Goal: Transaction & Acquisition: Purchase product/service

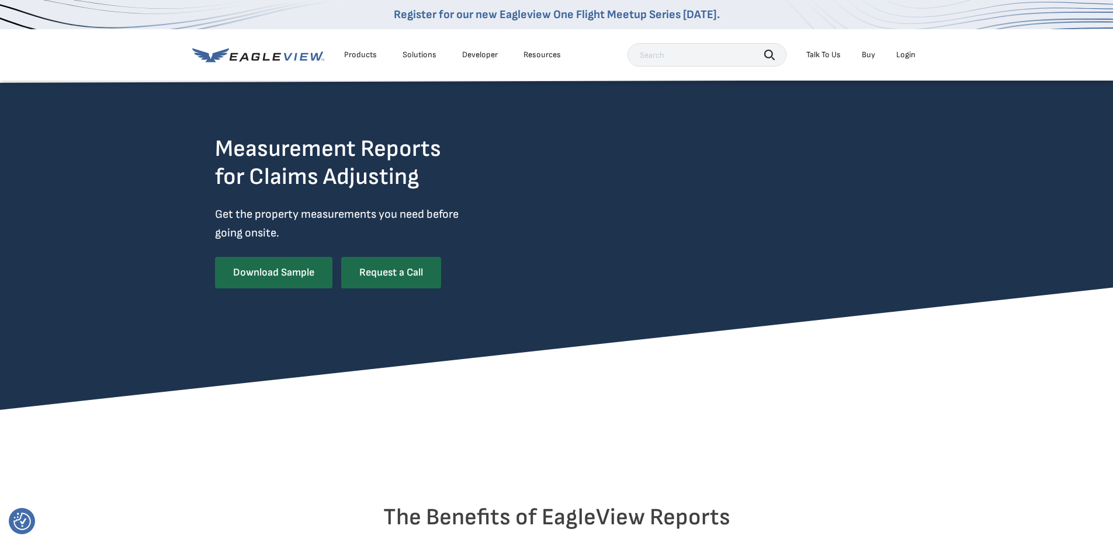
click at [867, 54] on link "Buy" at bounding box center [868, 55] width 13 height 11
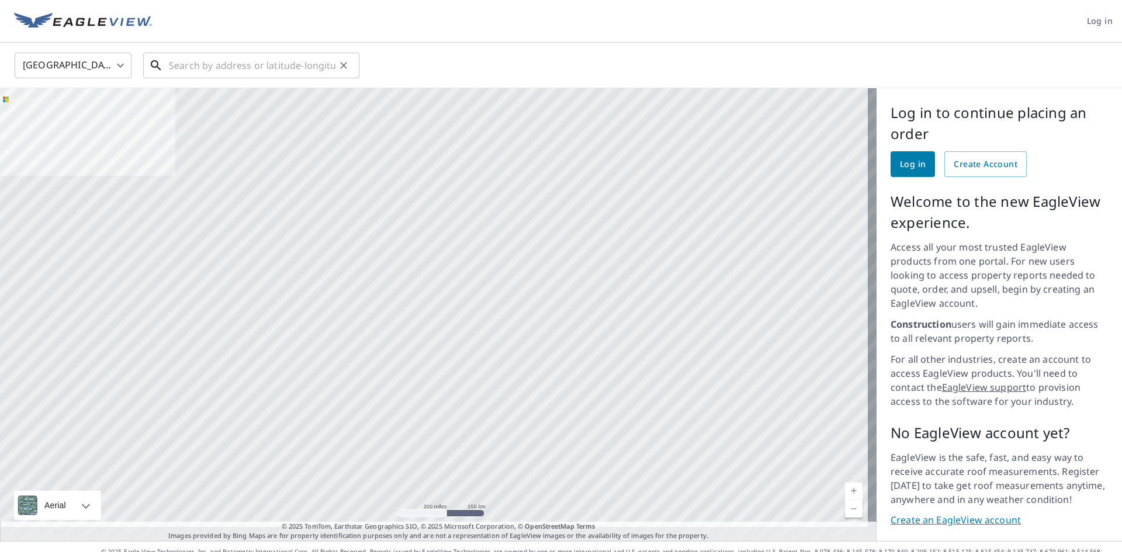
click at [272, 74] on input "text" at bounding box center [252, 65] width 167 height 33
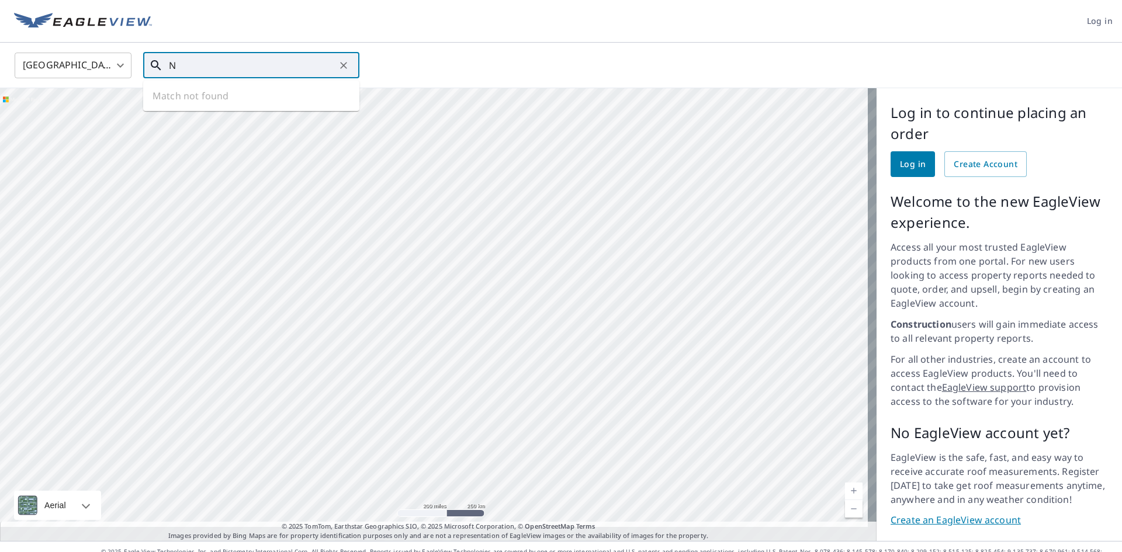
type input "N"
click at [229, 106] on p "Marshall, MO 65340" at bounding box center [258, 112] width 183 height 12
type input "614 N English Ave Marshall, MO 65340"
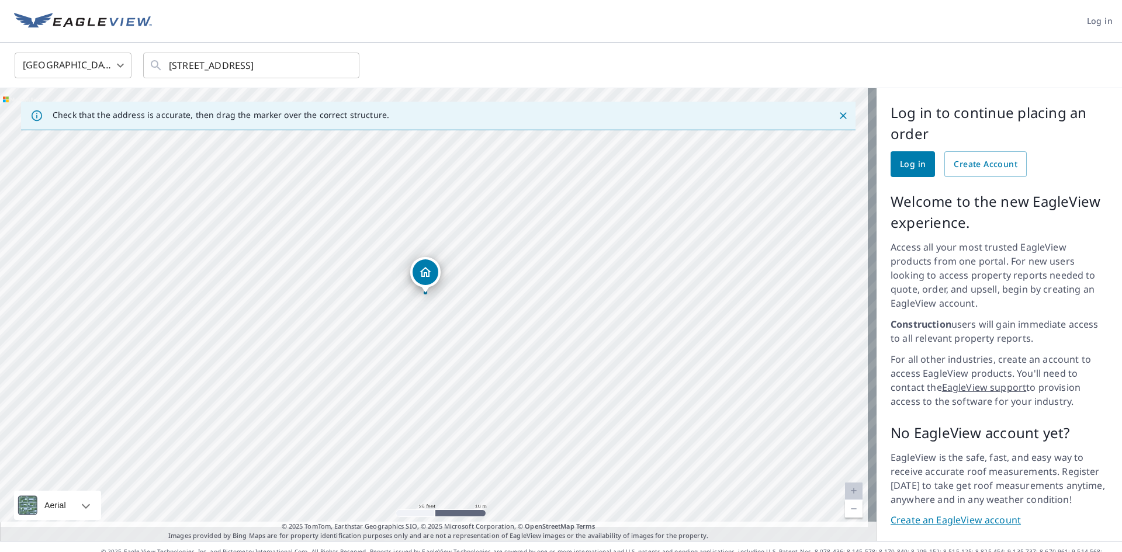
click at [902, 158] on span "Log in" at bounding box center [913, 164] width 26 height 15
